Goal: Navigation & Orientation: Find specific page/section

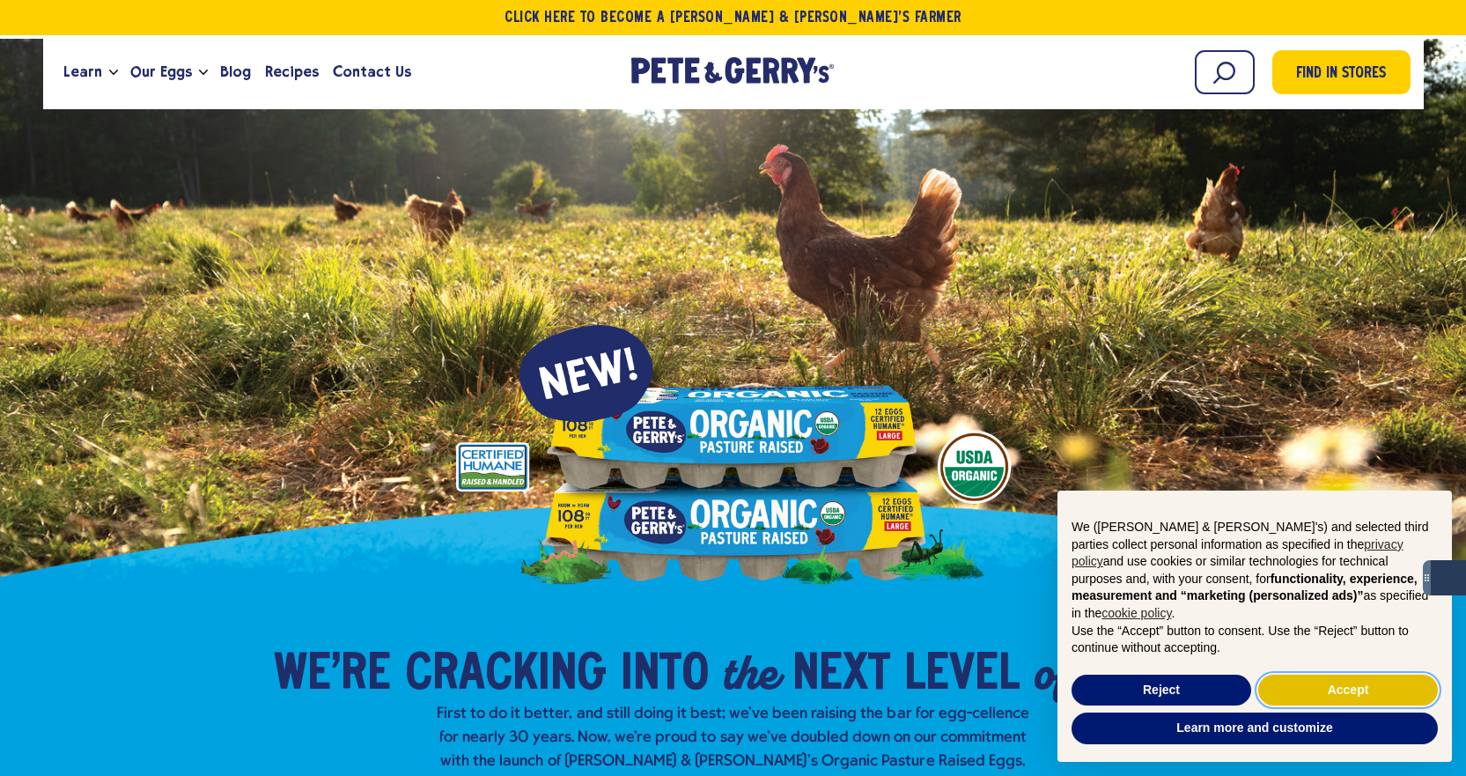
click at [1312, 677] on button "Accept" at bounding box center [1349, 691] width 180 height 32
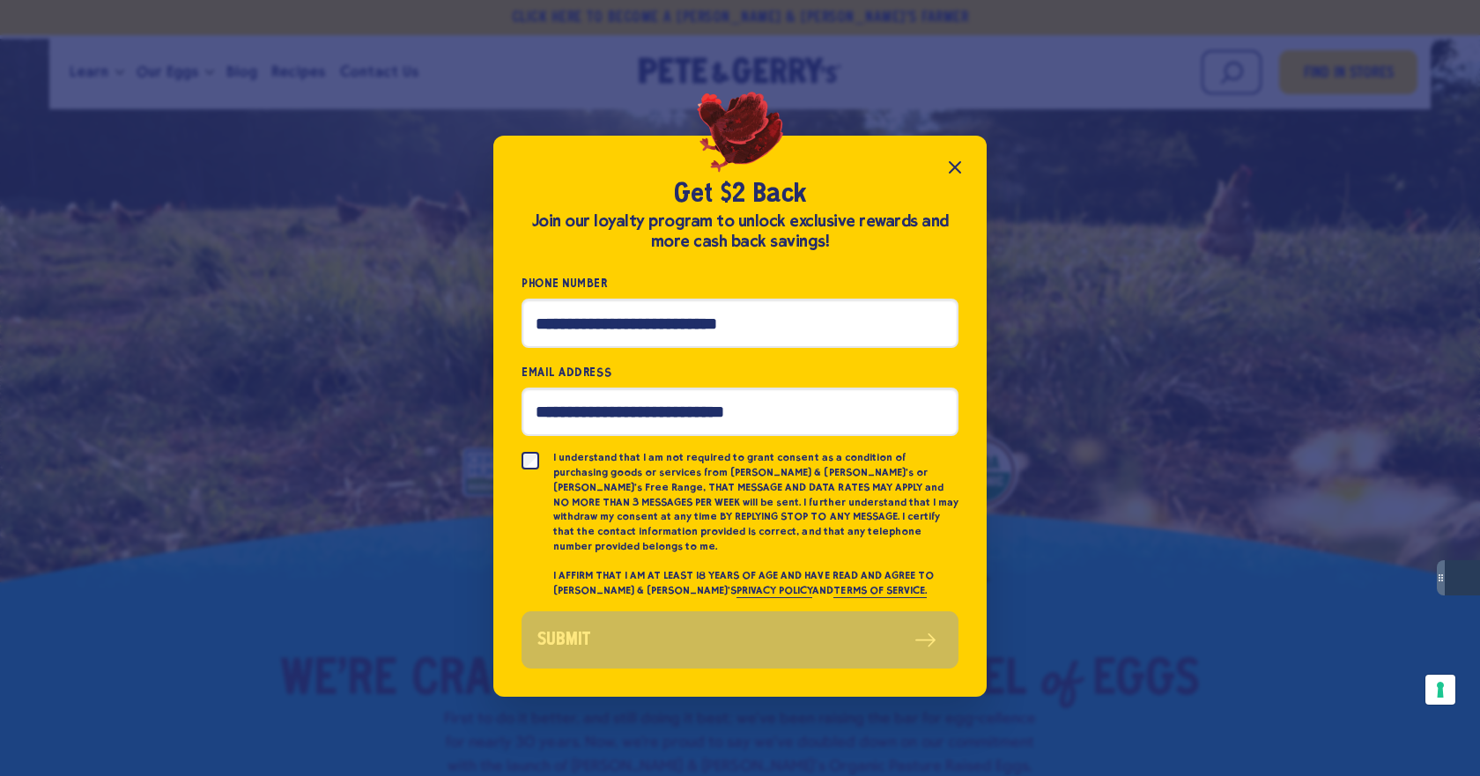
click at [961, 172] on icon "Close popup" at bounding box center [954, 167] width 21 height 21
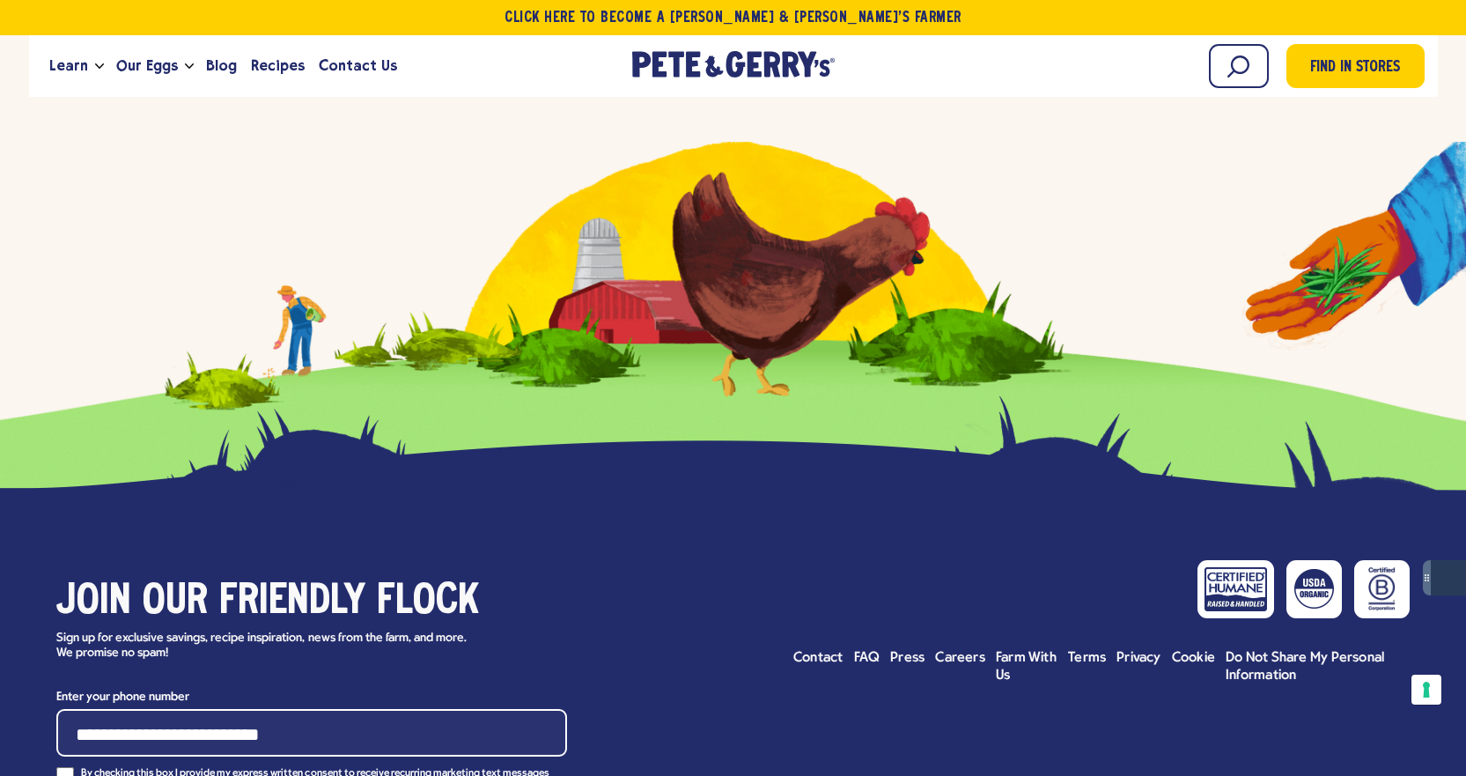
scroll to position [8749, 0]
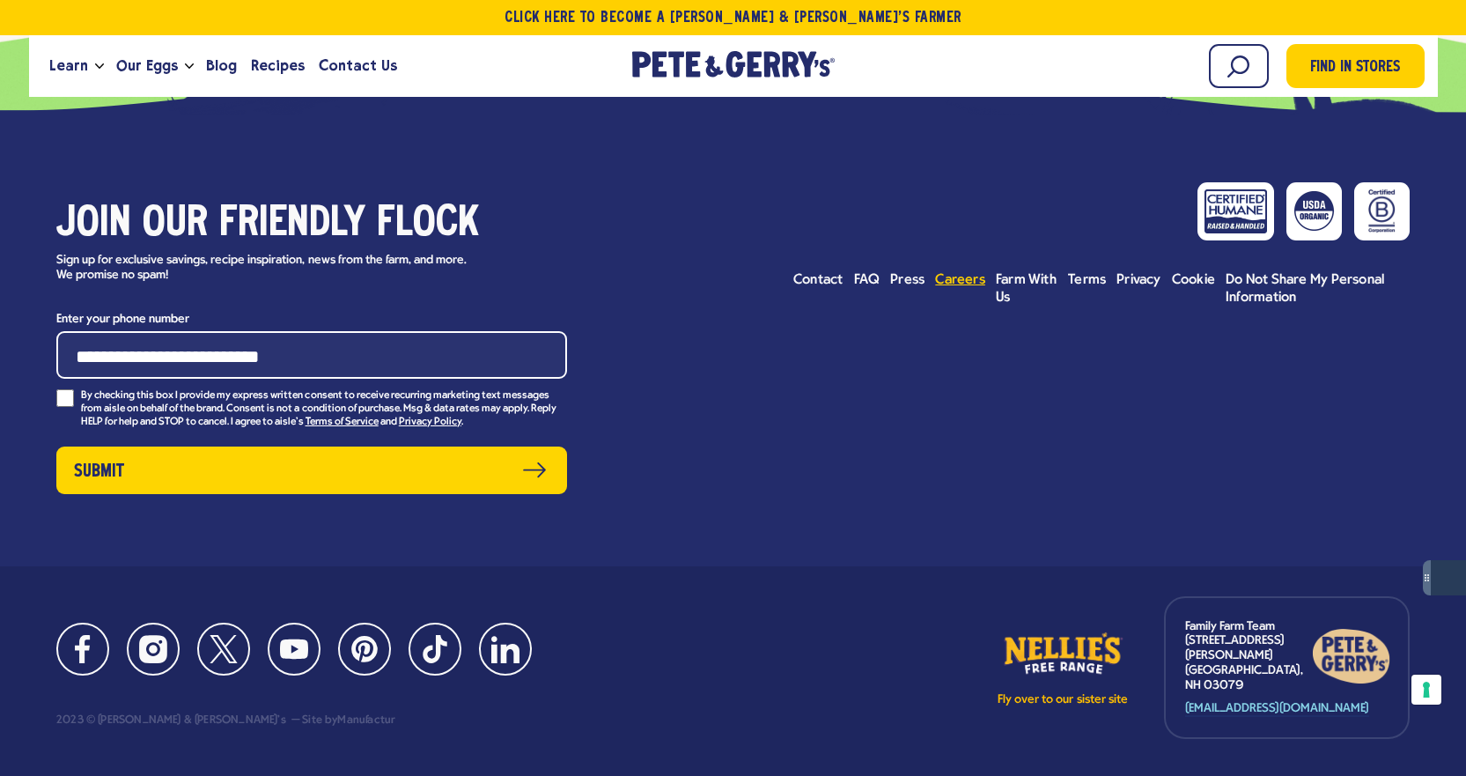
click at [954, 273] on span "Careers" at bounding box center [960, 280] width 50 height 14
